Goal: Register for event/course

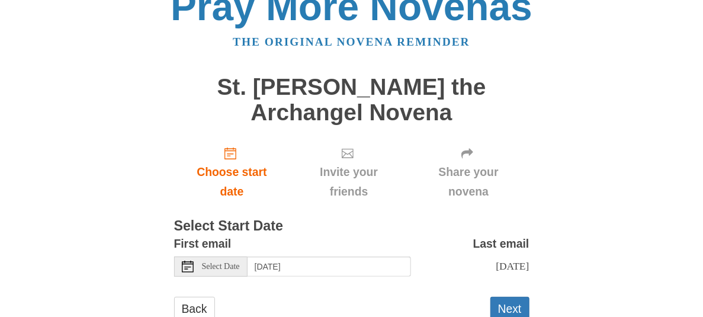
scroll to position [72, 0]
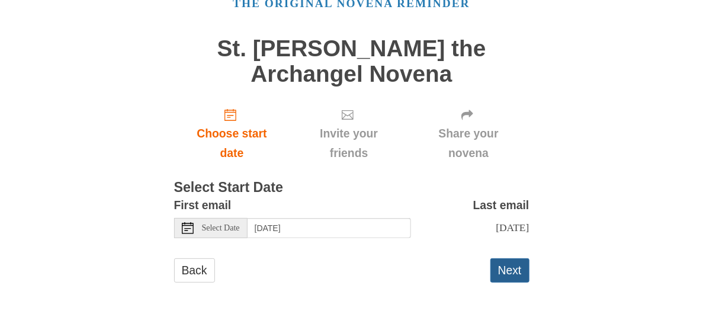
click at [516, 270] on button "Next" at bounding box center [510, 270] width 39 height 24
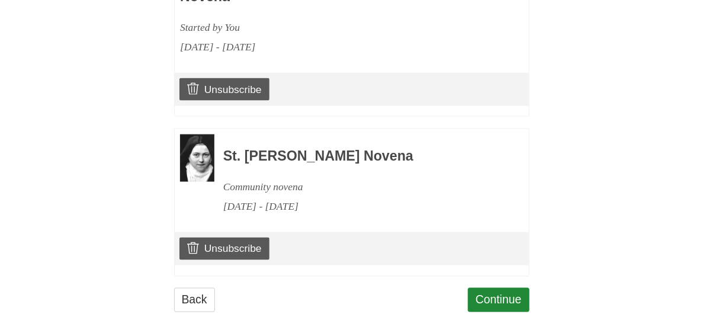
scroll to position [668, 0]
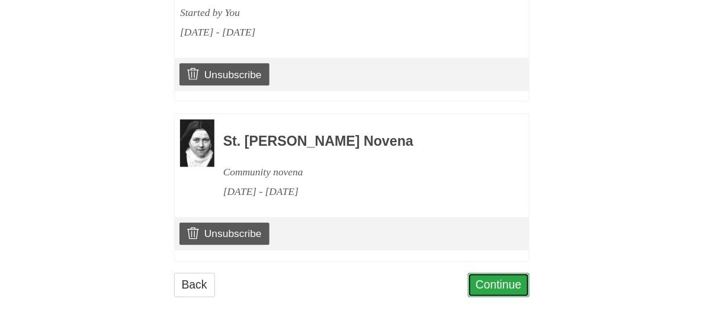
click at [501, 273] on link "Continue" at bounding box center [499, 285] width 62 height 24
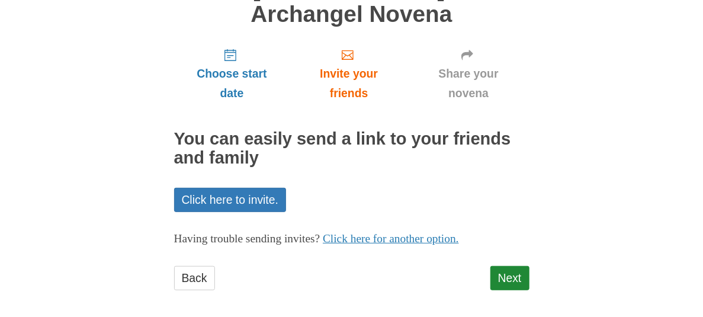
scroll to position [129, 0]
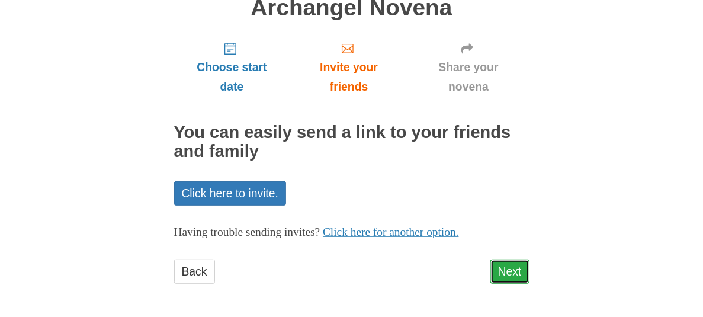
click at [512, 268] on link "Next" at bounding box center [510, 272] width 39 height 24
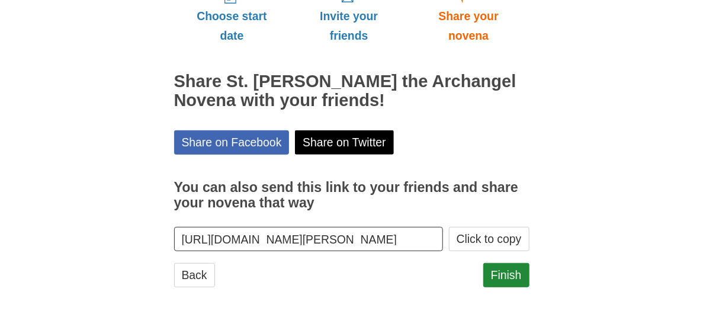
scroll to position [183, 0]
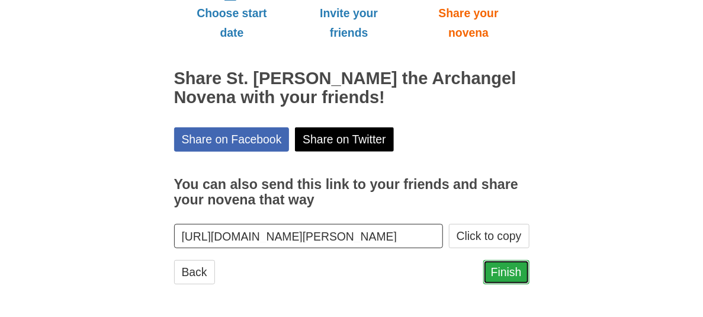
click at [506, 271] on link "Finish" at bounding box center [507, 272] width 46 height 24
